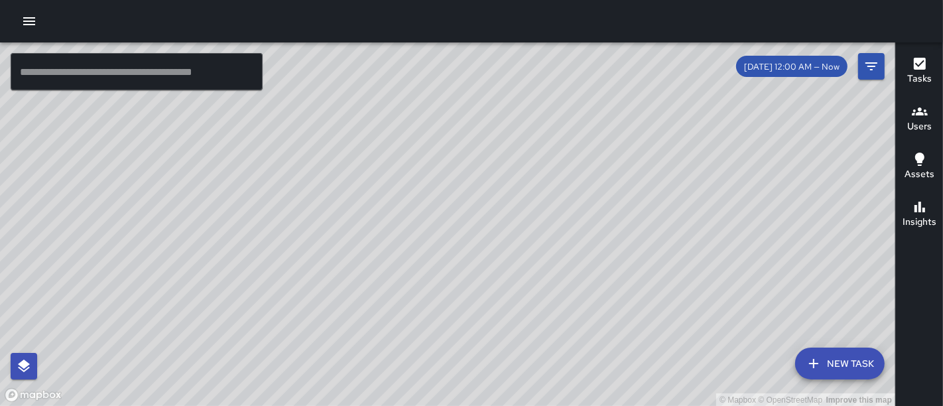
drag, startPoint x: 337, startPoint y: 114, endPoint x: 312, endPoint y: -63, distance: 178.7
click at [312, 0] on html "© Mapbox © OpenStreetMap Improve this map ​ New Task [DATE] 12:00 AM — Now Map …" at bounding box center [471, 203] width 943 height 406
drag, startPoint x: 374, startPoint y: 220, endPoint x: 298, endPoint y: -78, distance: 307.7
click at [298, 0] on html "© Mapbox © OpenStreetMap Improve this map ​ New Task [DATE] 12:00 AM — Now Map …" at bounding box center [471, 203] width 943 height 406
drag, startPoint x: 415, startPoint y: 198, endPoint x: 377, endPoint y: 158, distance: 54.9
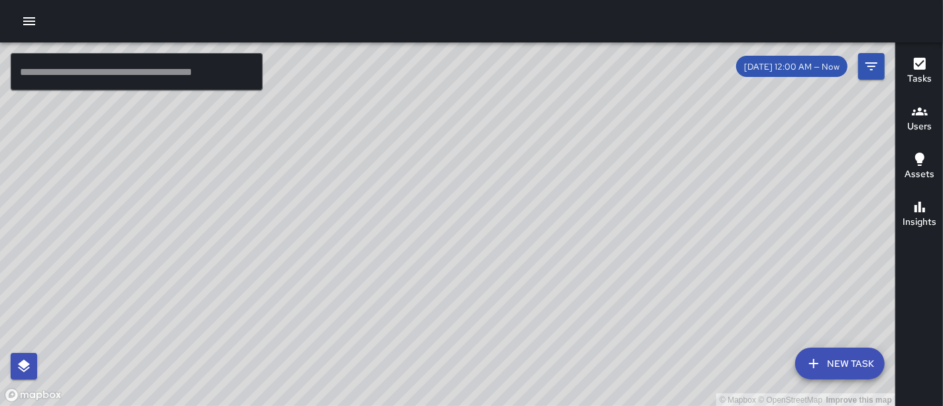
click at [377, 158] on div "© Mapbox © OpenStreetMap Improve this map" at bounding box center [447, 224] width 895 height 364
drag, startPoint x: 646, startPoint y: 145, endPoint x: 466, endPoint y: 341, distance: 266.5
click at [466, 341] on div "© Mapbox © OpenStreetMap Improve this map" at bounding box center [447, 224] width 895 height 364
drag, startPoint x: 567, startPoint y: 196, endPoint x: 464, endPoint y: 391, distance: 221.2
click at [464, 391] on div "© Mapbox © OpenStreetMap Improve this map" at bounding box center [447, 224] width 895 height 364
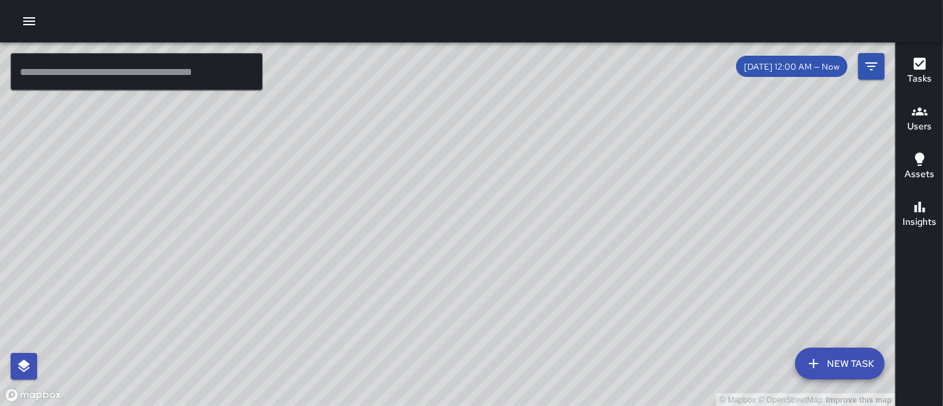
drag, startPoint x: 422, startPoint y: 213, endPoint x: 666, endPoint y: 192, distance: 244.9
click at [666, 192] on div "© Mapbox © OpenStreetMap Improve this map" at bounding box center [447, 224] width 895 height 364
drag, startPoint x: 430, startPoint y: 198, endPoint x: 605, endPoint y: 347, distance: 229.9
click at [605, 347] on div "© Mapbox © OpenStreetMap Improve this map" at bounding box center [447, 224] width 895 height 364
drag, startPoint x: 515, startPoint y: 129, endPoint x: 542, endPoint y: 179, distance: 57.2
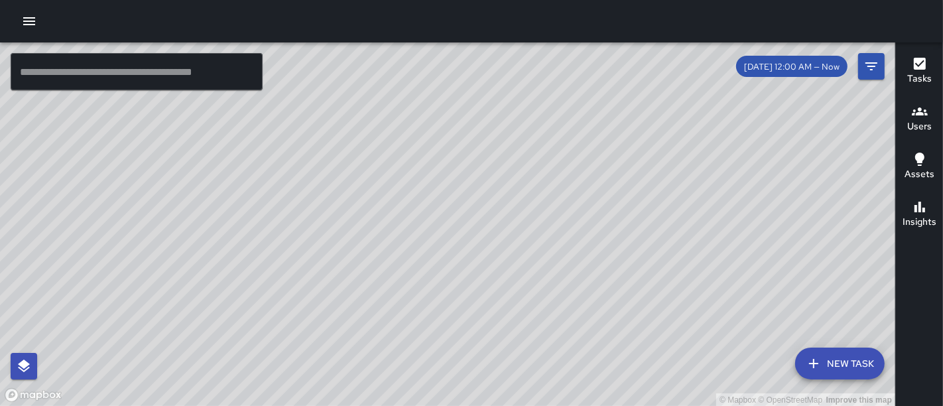
click at [542, 179] on div "© Mapbox © OpenStreetMap Improve this map" at bounding box center [447, 224] width 895 height 364
drag, startPoint x: 648, startPoint y: 262, endPoint x: 502, endPoint y: -22, distance: 319.3
click at [502, 0] on html "© Mapbox © OpenStreetMap Improve this map ​ New Task [DATE] 12:00 AM — Now Map …" at bounding box center [471, 203] width 943 height 406
drag, startPoint x: 756, startPoint y: 83, endPoint x: 700, endPoint y: 115, distance: 64.1
click at [700, 115] on div "© Mapbox © OpenStreetMap Improve this map" at bounding box center [447, 224] width 895 height 364
